Goal: Navigation & Orientation: Find specific page/section

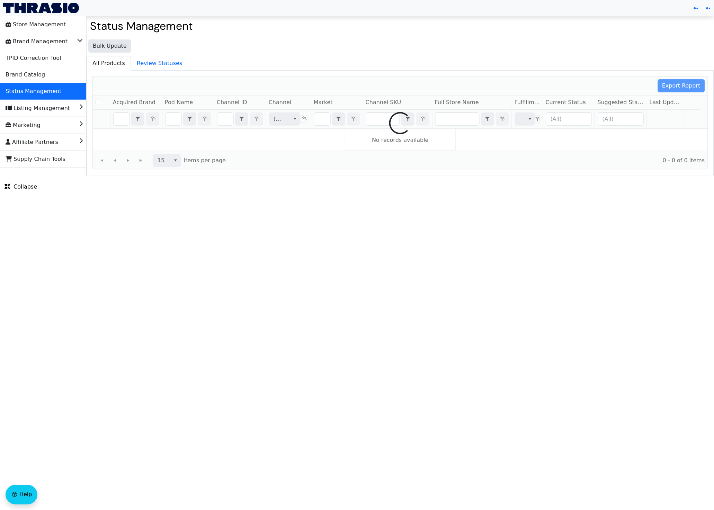
checkbox input "false"
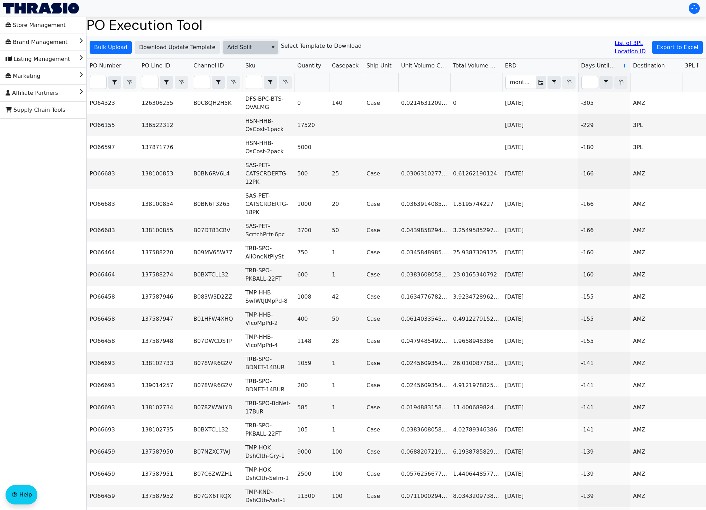
click at [272, 47] on icon "select" at bounding box center [273, 48] width 6 height 6
click at [205, 82] on input "Filter" at bounding box center [202, 82] width 16 height 12
click at [220, 82] on icon "select" at bounding box center [218, 83] width 8 height 6
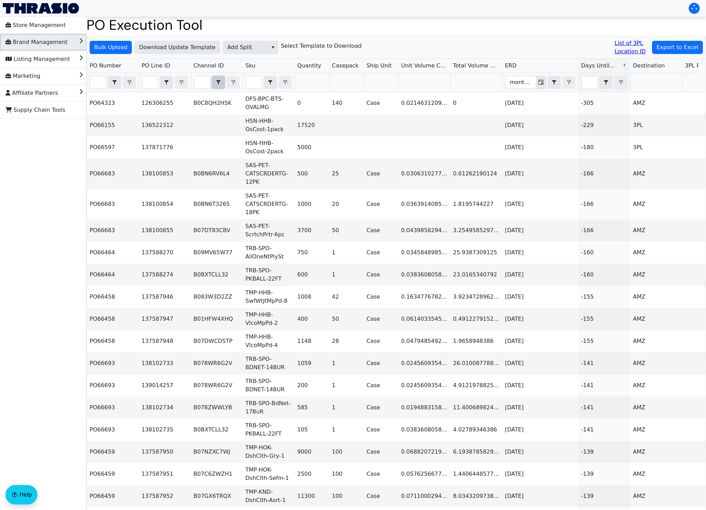
click at [78, 42] on li "Brand Management" at bounding box center [43, 42] width 87 height 17
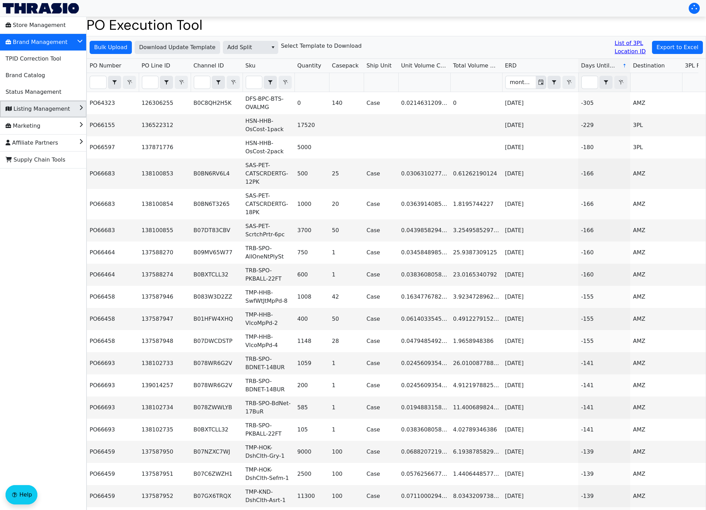
click at [67, 109] on span "Listing Management" at bounding box center [38, 109] width 64 height 11
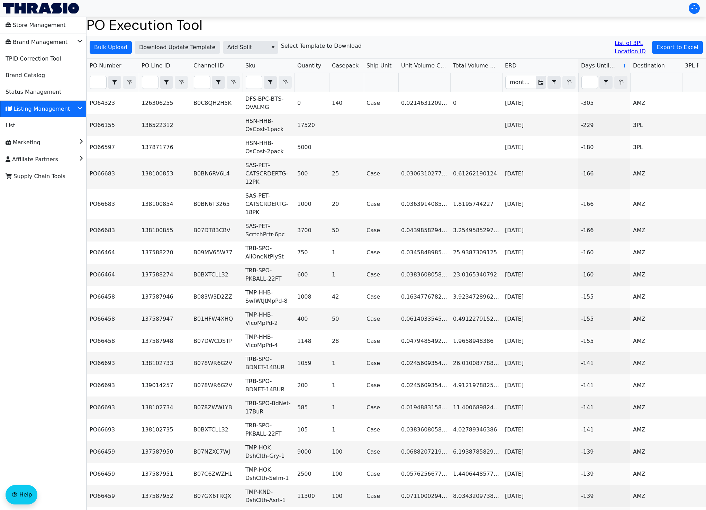
click at [67, 109] on span "Listing Management" at bounding box center [38, 109] width 64 height 11
click at [39, 74] on span "Brand Catalog" at bounding box center [25, 75] width 39 height 11
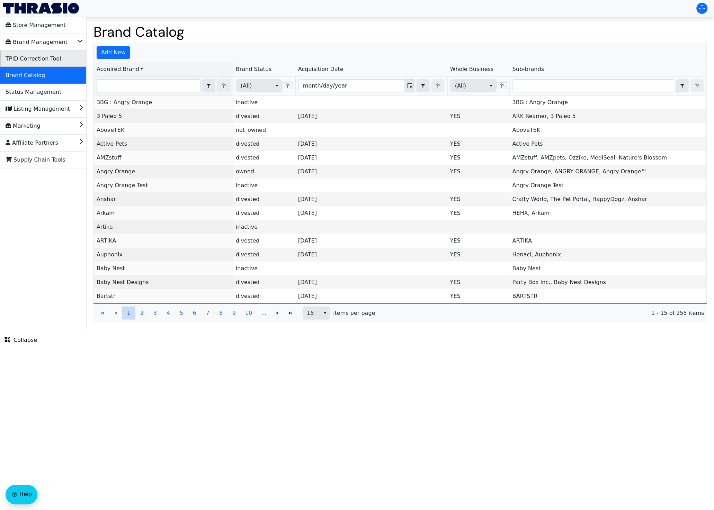
click at [42, 60] on span "TPID Correction Tool" at bounding box center [33, 58] width 55 height 11
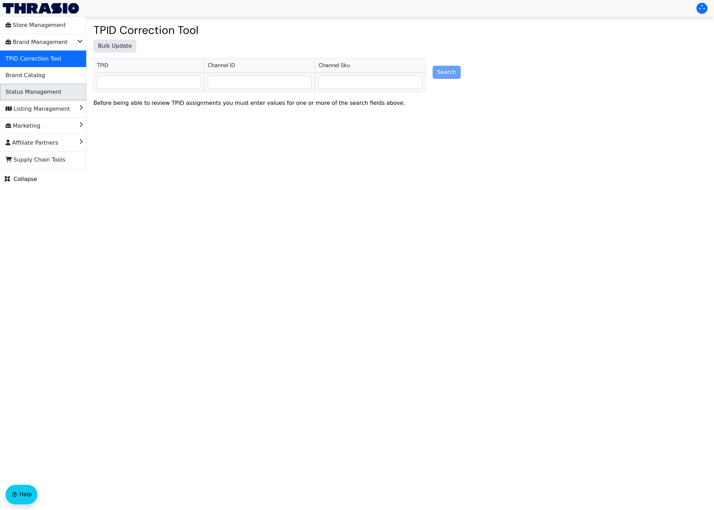
click at [32, 92] on span "Status Management" at bounding box center [34, 92] width 56 height 11
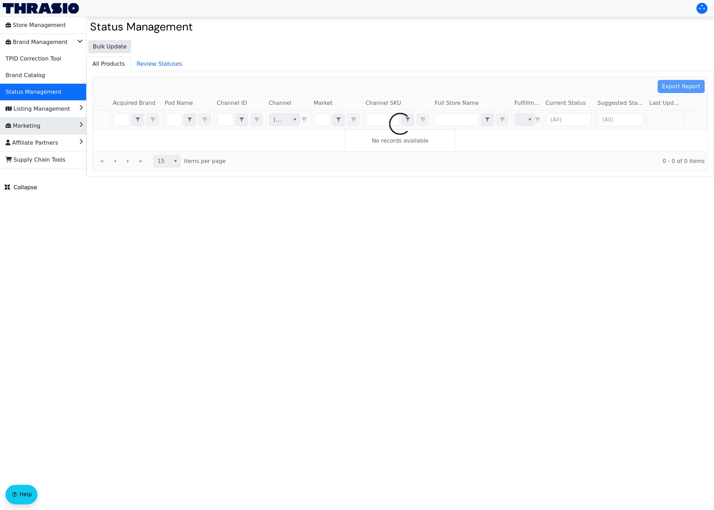
checkbox input "false"
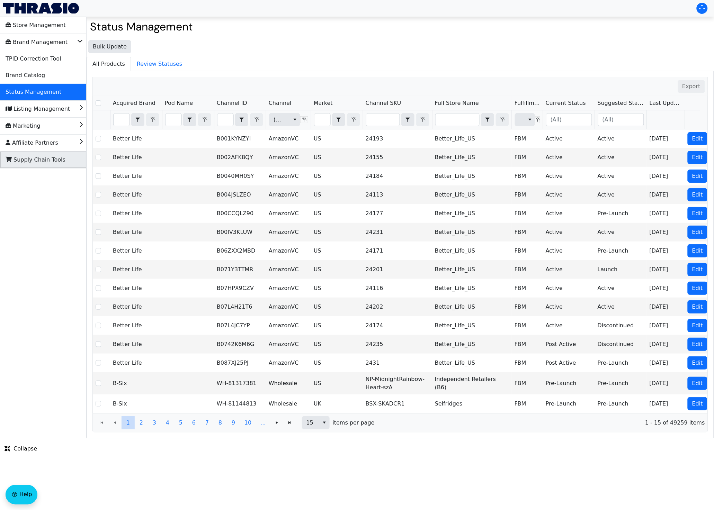
click at [37, 161] on span "Supply Chain Tools" at bounding box center [36, 159] width 60 height 11
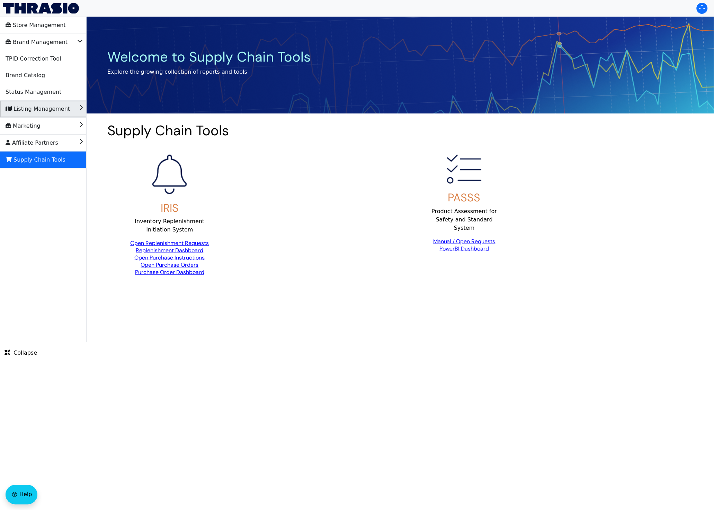
click at [37, 107] on span "Listing Management" at bounding box center [38, 109] width 64 height 11
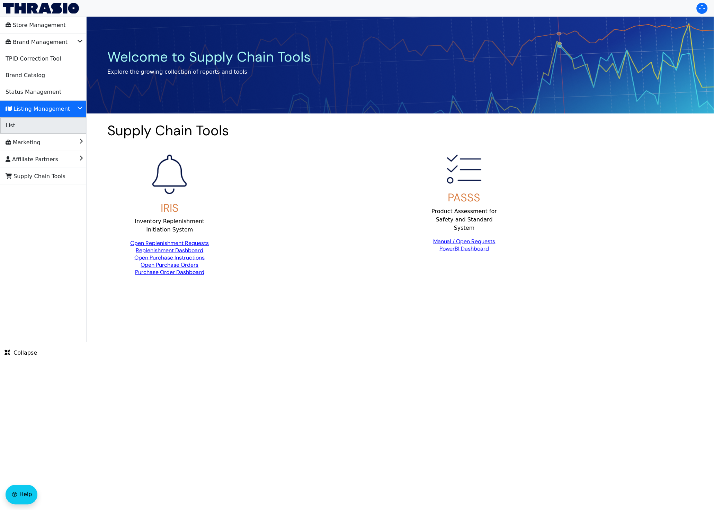
click at [26, 128] on li "List" at bounding box center [43, 125] width 87 height 17
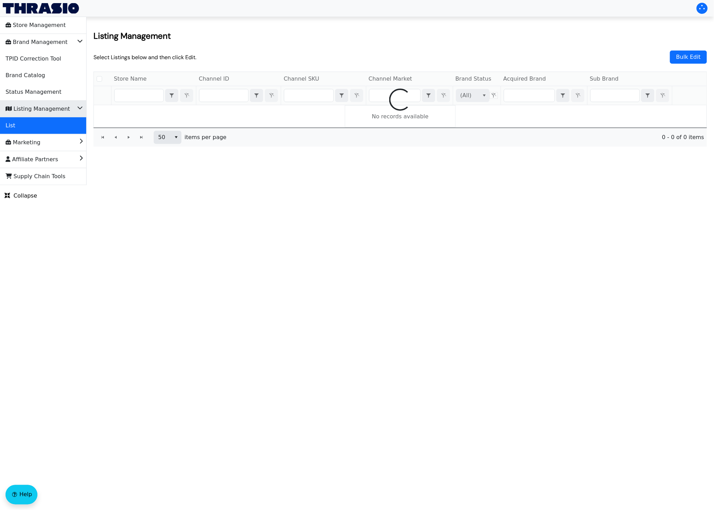
checkbox input "false"
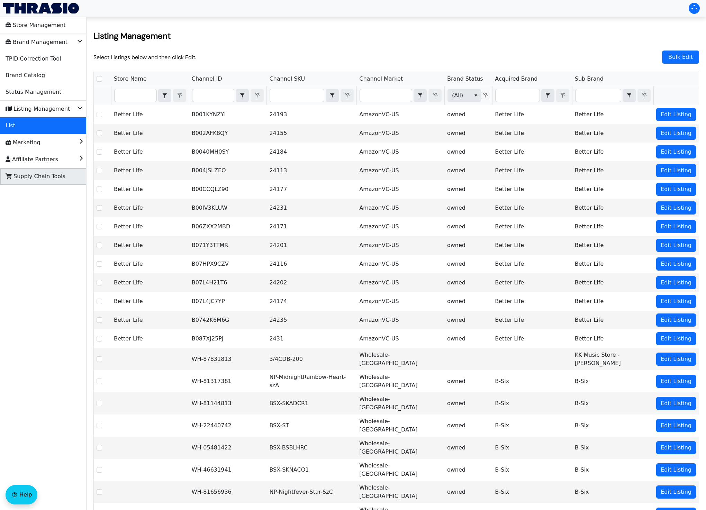
click at [34, 173] on span "Supply Chain Tools" at bounding box center [36, 176] width 60 height 11
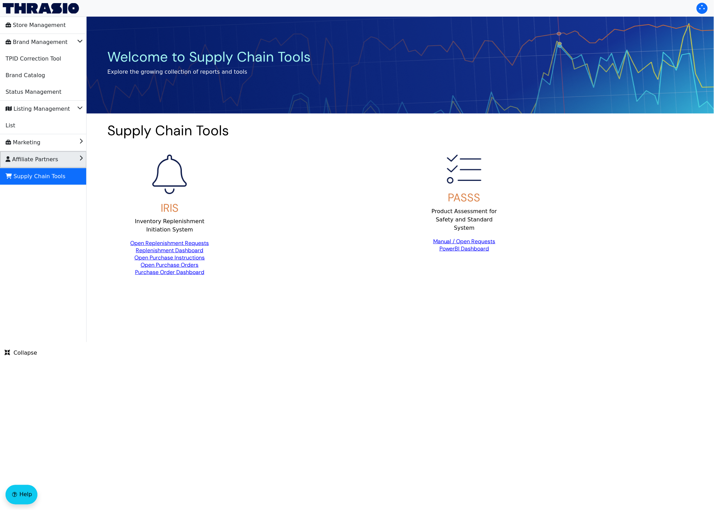
click at [38, 158] on span "Affiliate Partners" at bounding box center [32, 159] width 53 height 11
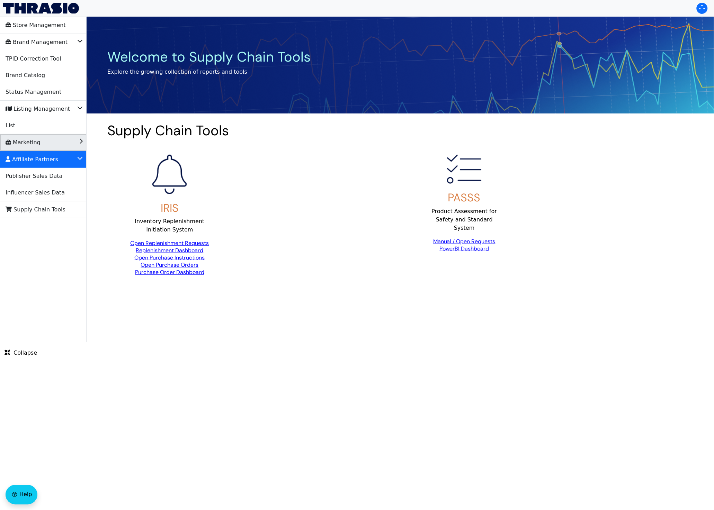
click at [46, 142] on li "Marketing" at bounding box center [43, 142] width 87 height 17
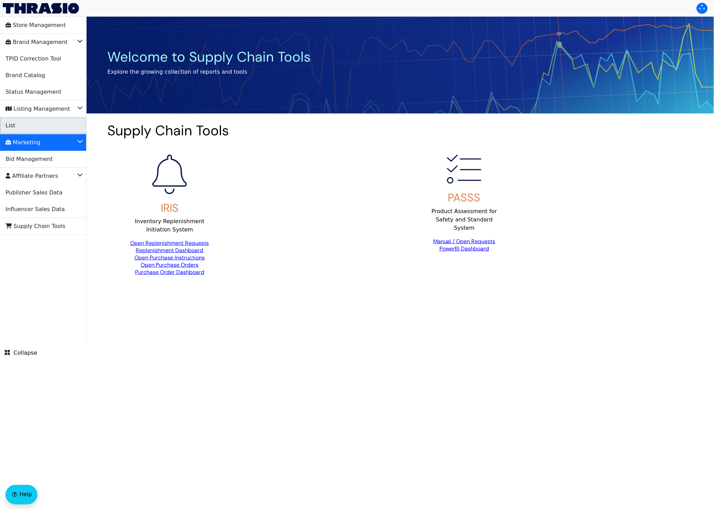
click at [42, 122] on li "List" at bounding box center [43, 125] width 87 height 17
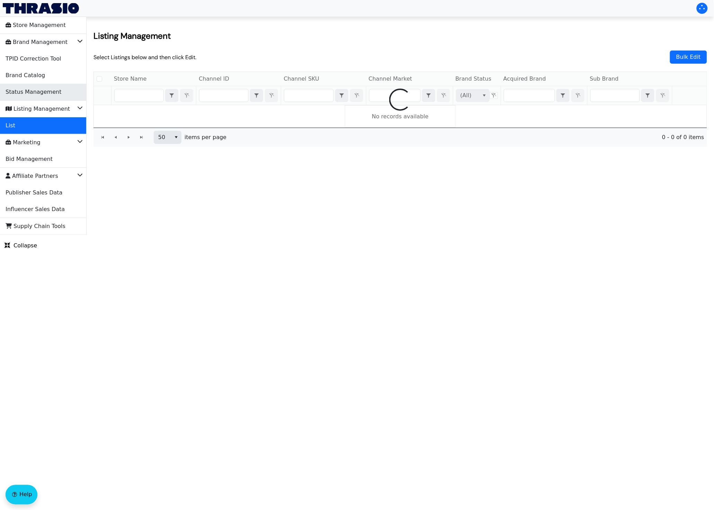
checkbox input "false"
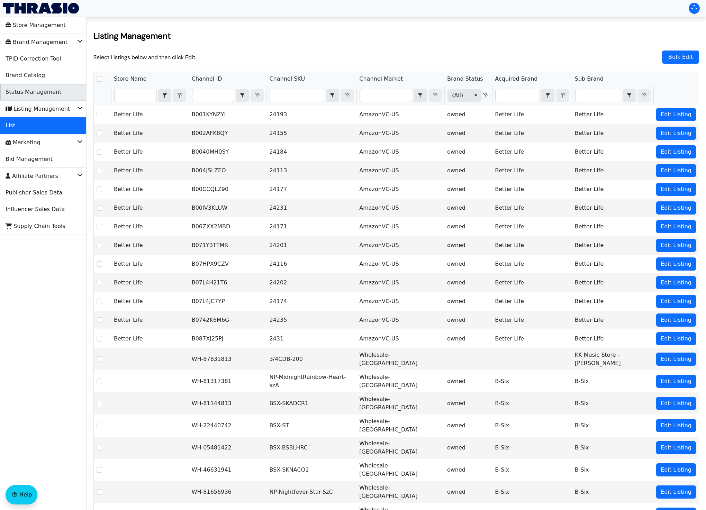
click at [36, 91] on span "Status Management" at bounding box center [34, 92] width 56 height 11
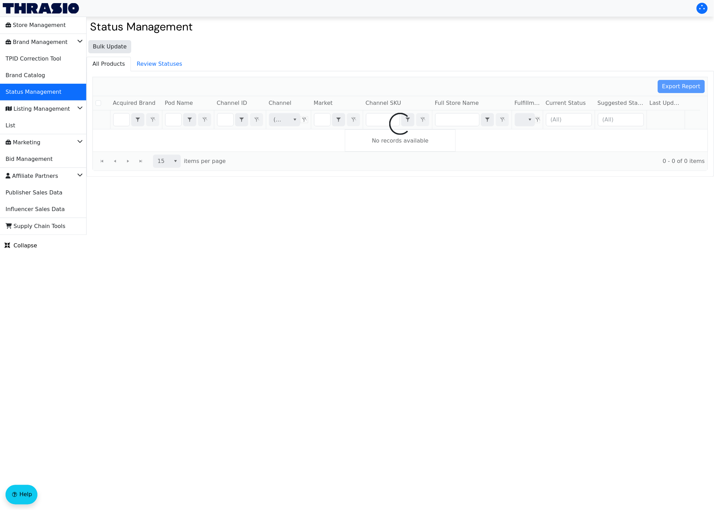
checkbox input "false"
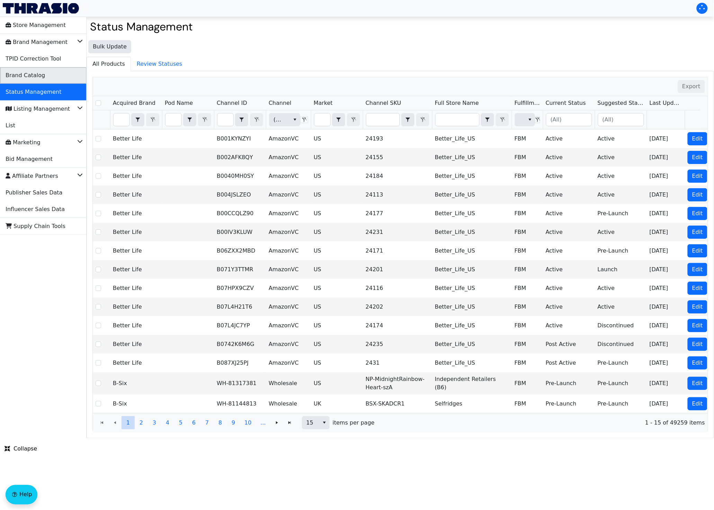
click at [36, 76] on span "Brand Catalog" at bounding box center [25, 75] width 39 height 11
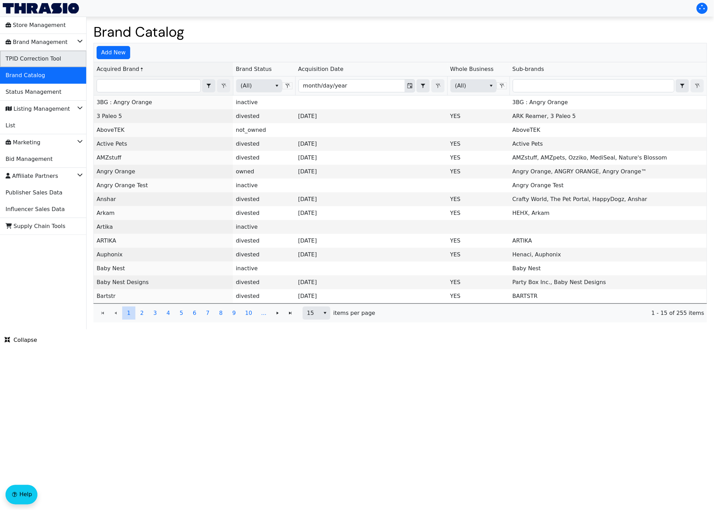
click at [34, 60] on span "TPID Correction Tool" at bounding box center [33, 58] width 55 height 11
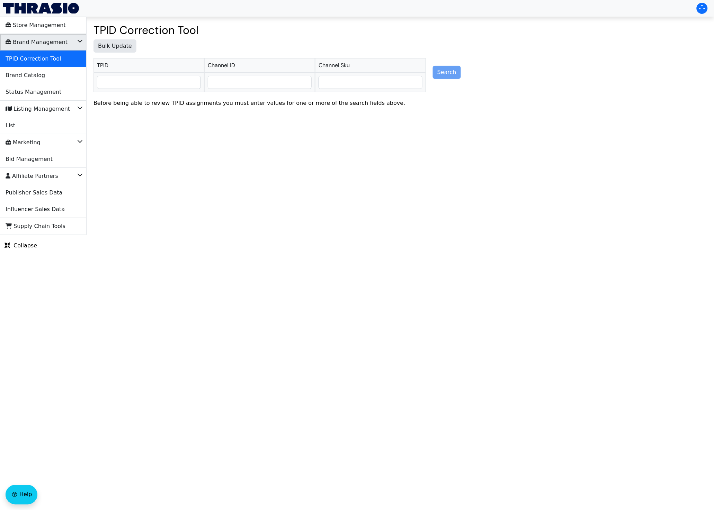
click at [37, 44] on span "Brand Management" at bounding box center [37, 42] width 62 height 11
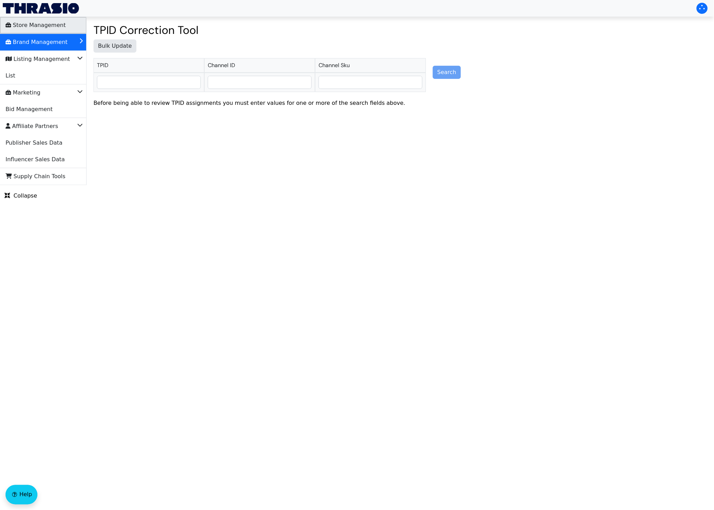
click at [46, 27] on span "Store Management" at bounding box center [36, 25] width 60 height 11
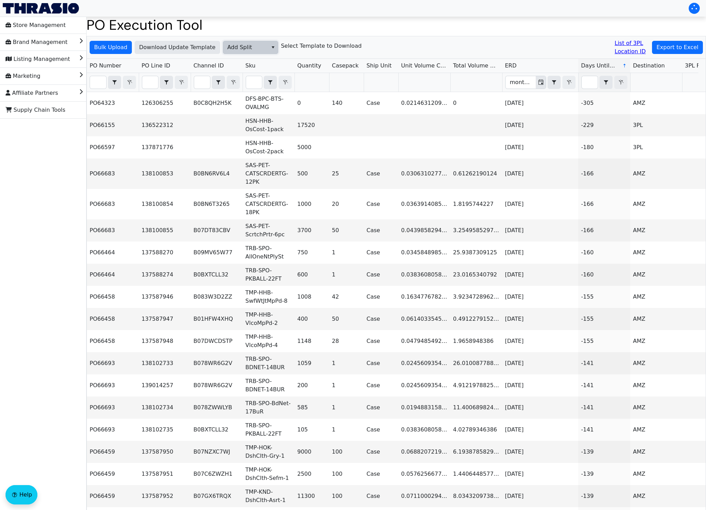
click at [272, 47] on icon "select" at bounding box center [273, 47] width 3 height 2
